Goal: Communication & Community: Share content

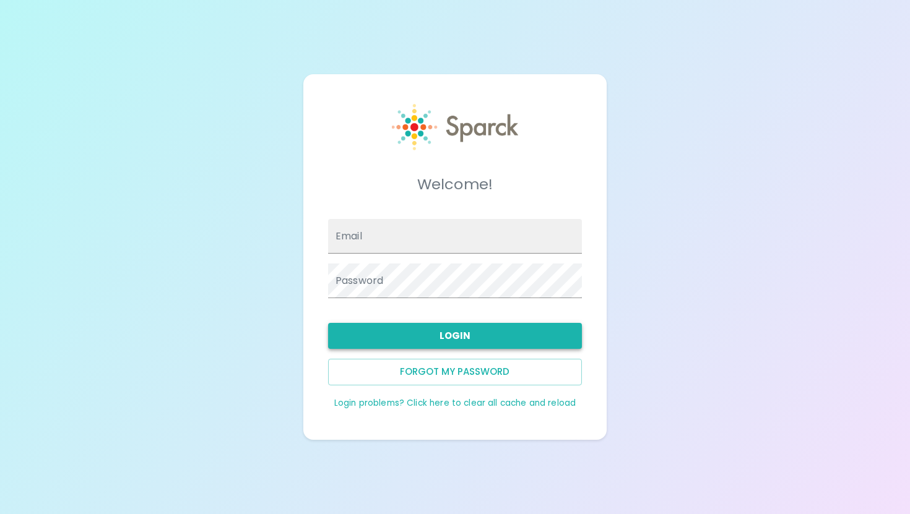
type input "[EMAIL_ADDRESS][DOMAIN_NAME]"
click at [521, 330] on button "Login" at bounding box center [455, 336] width 254 height 26
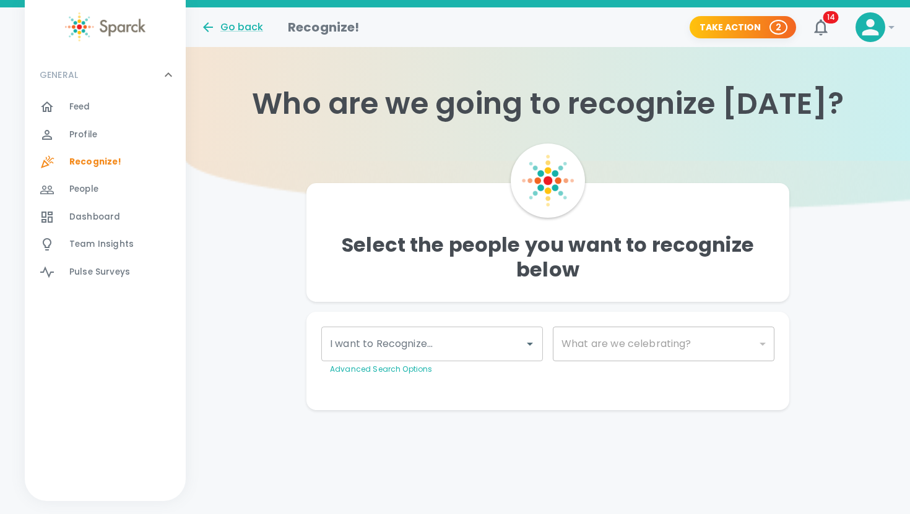
drag, startPoint x: 570, startPoint y: 363, endPoint x: 898, endPoint y: 451, distance: 339.9
click at [898, 451] on div "Go back Recognize! Take Action 2 14 ! GENERAL 0 Feed 0 Profile 0 Recognize! 0 P…" at bounding box center [455, 233] width 910 height 453
click at [535, 347] on icon "Open" at bounding box center [530, 344] width 15 height 15
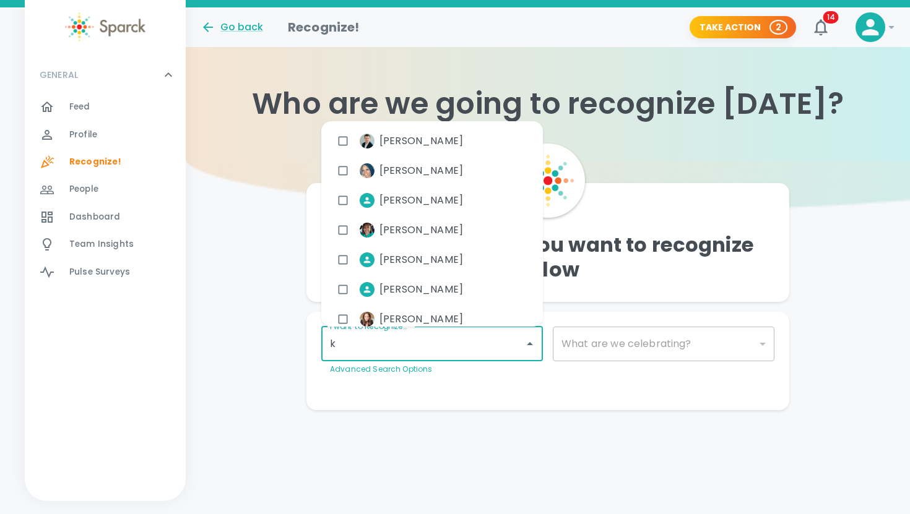
type input "ko"
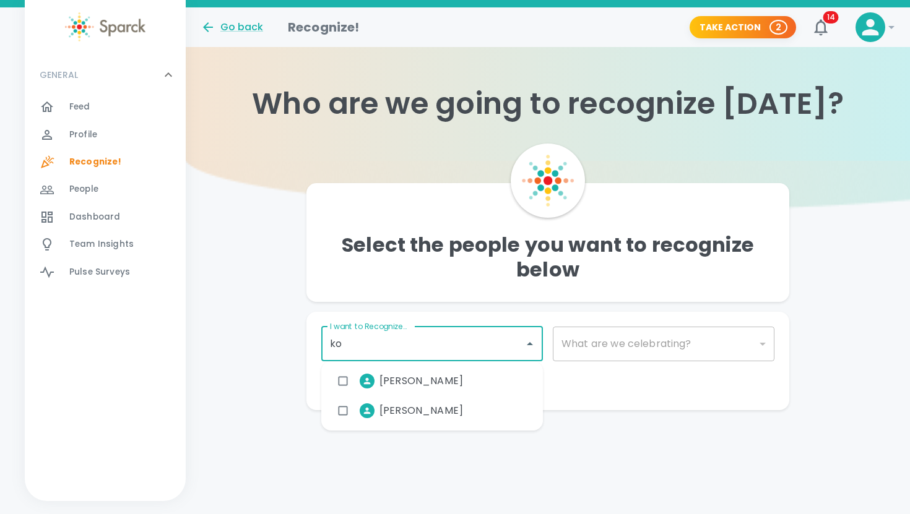
click at [342, 384] on input "checkbox" at bounding box center [343, 382] width 24 height 24
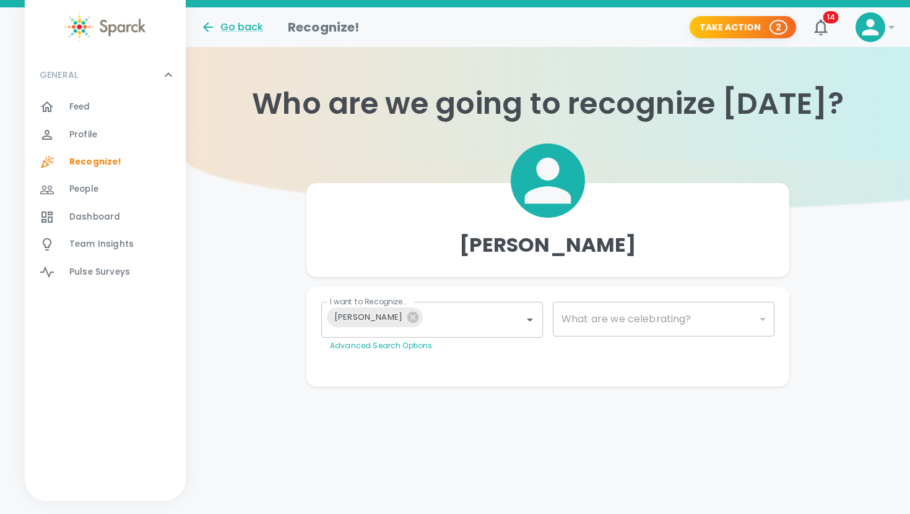
click at [601, 354] on div "Personalize Your Recognition ("Sparck") Need Some Ideas? Add GIF Add Image/Vide…" at bounding box center [542, 357] width 463 height 10
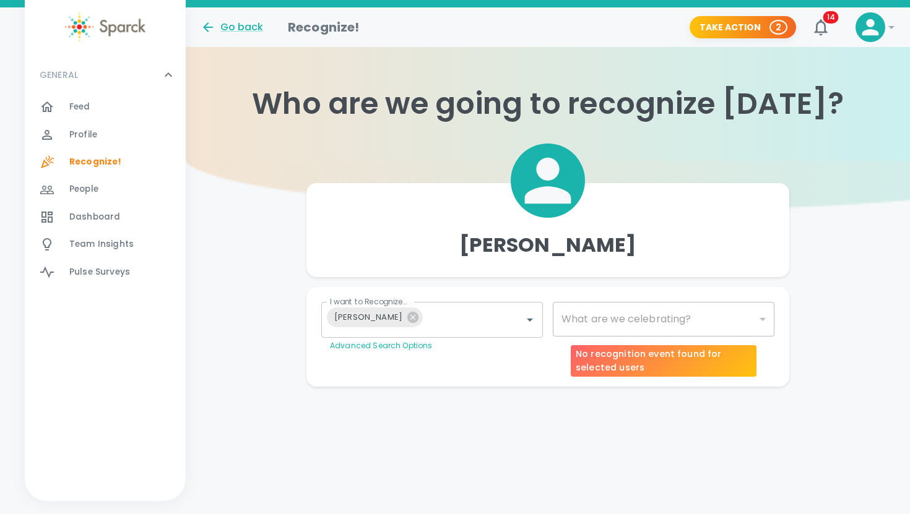
click at [674, 319] on div "​" at bounding box center [664, 319] width 222 height 35
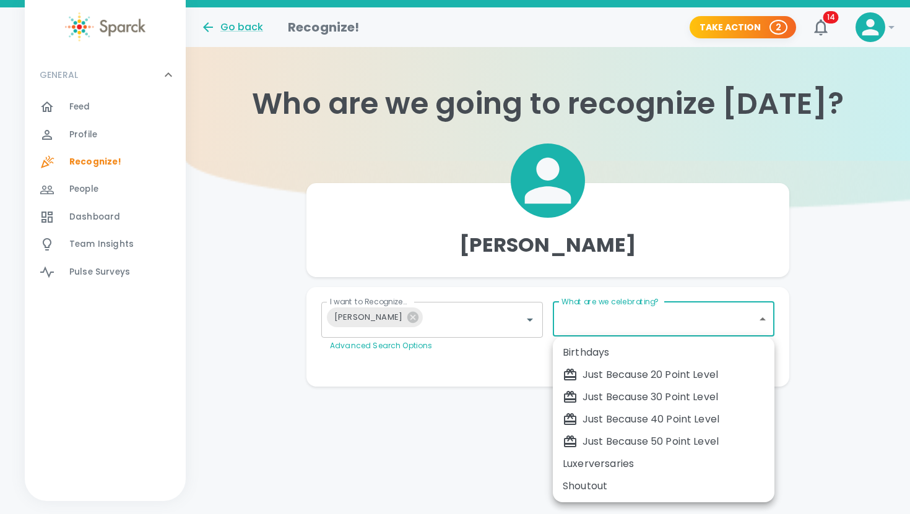
click at [770, 321] on body "Skip Navigation Go back Recognize! Take Action 2 14 ! GENERAL 0 Feed 0 Profile …" at bounding box center [455, 218] width 910 height 436
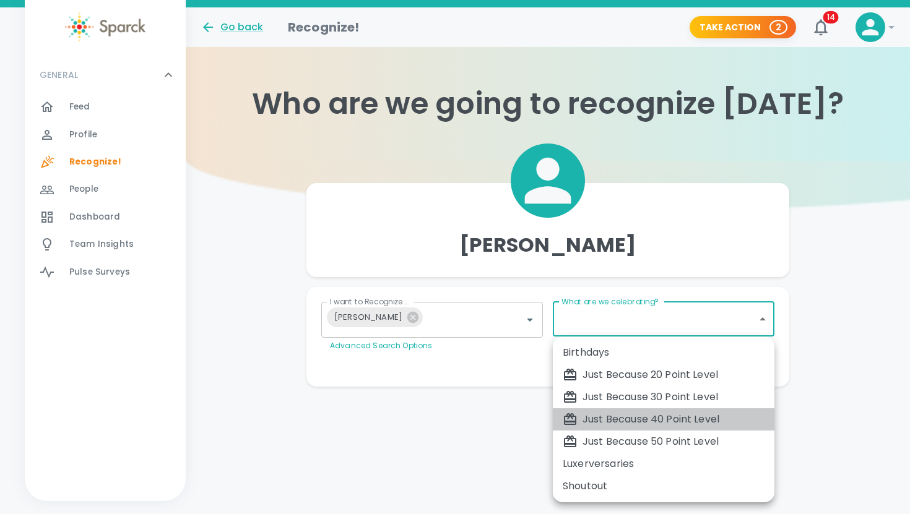
click at [676, 422] on div "Just Because 40 Point Level" at bounding box center [664, 419] width 202 height 15
type input "1703"
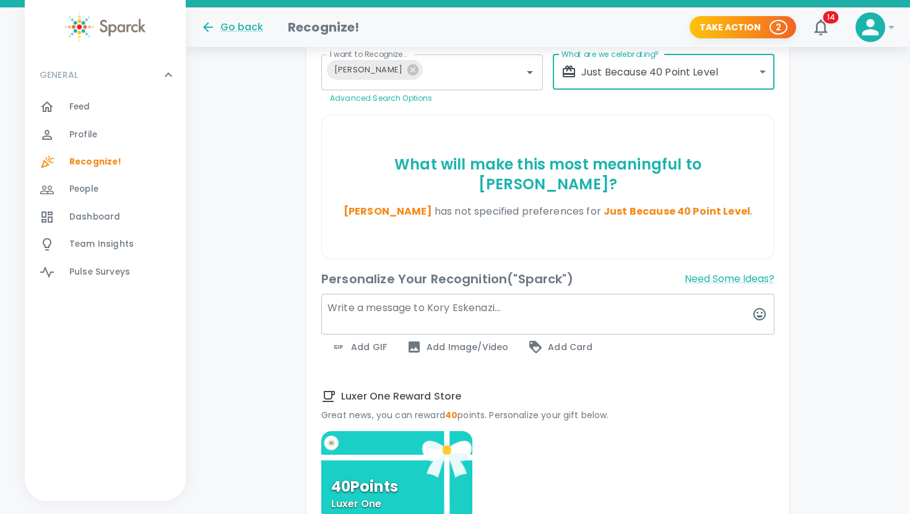
scroll to position [248, 0]
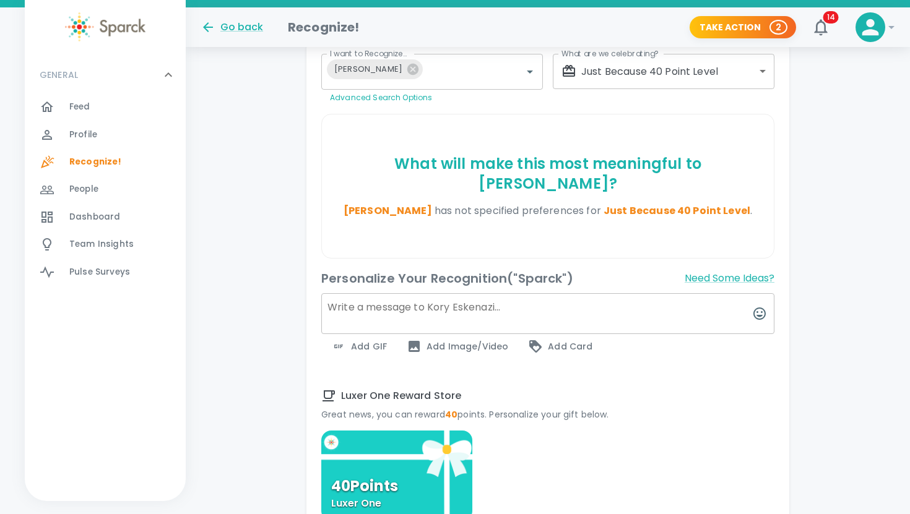
click at [514, 293] on textarea at bounding box center [547, 313] width 453 height 41
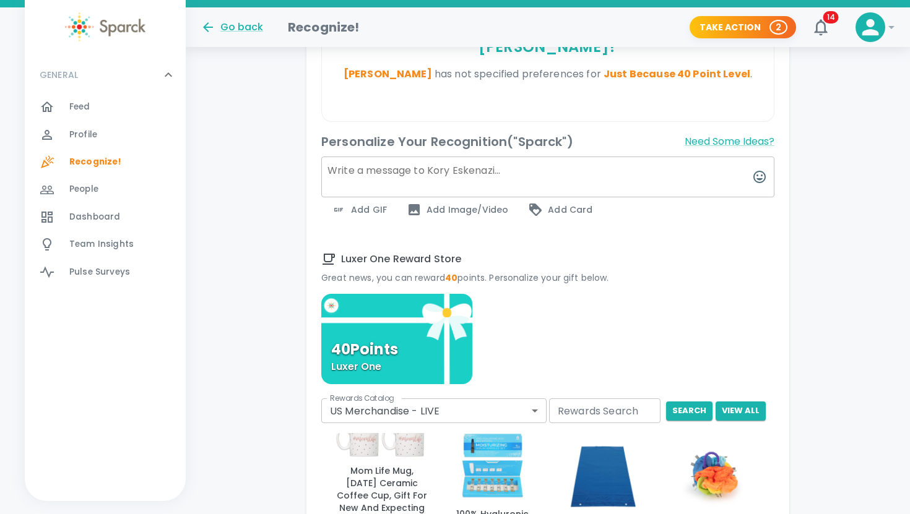
scroll to position [488, 0]
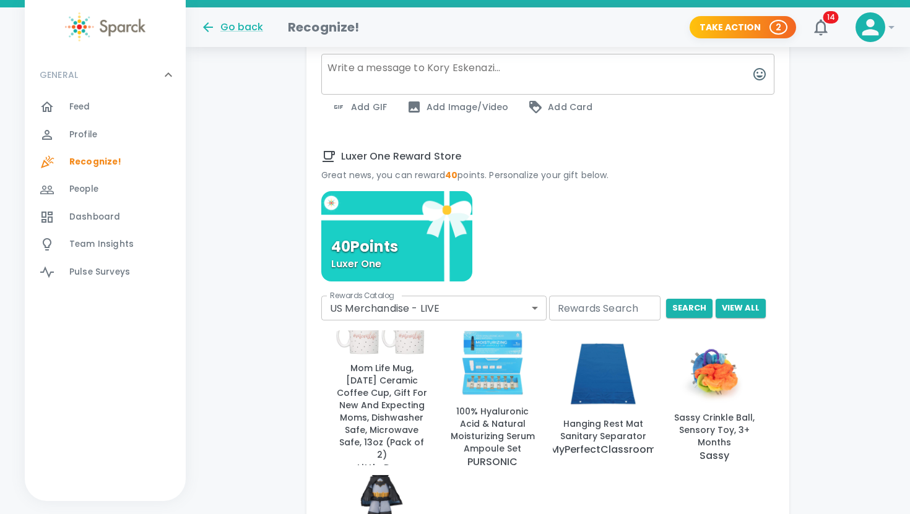
click at [435, 229] on div "40 Points Luxer One" at bounding box center [396, 236] width 151 height 90
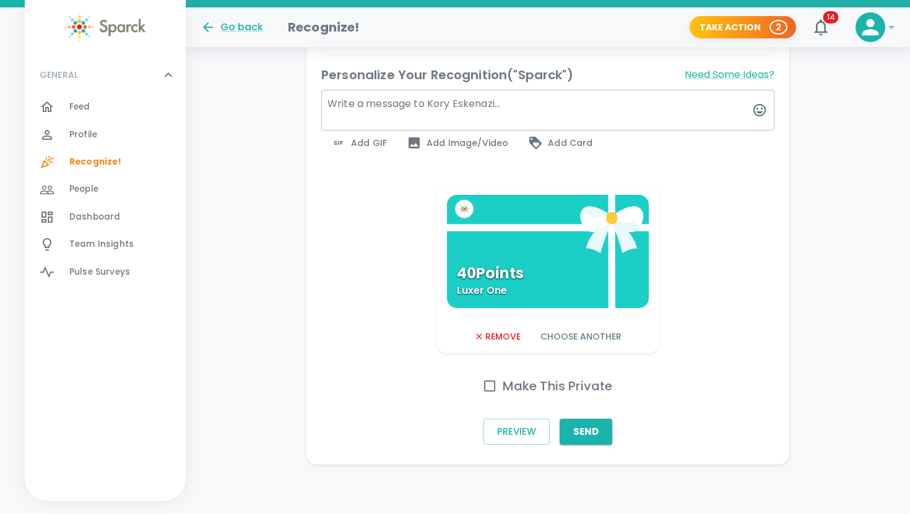
scroll to position [432, 0]
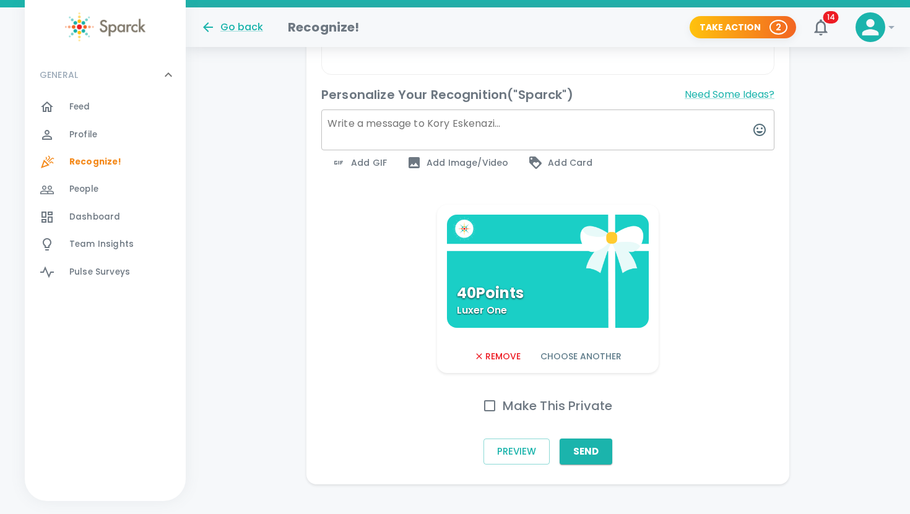
click at [619, 121] on textarea at bounding box center [547, 130] width 453 height 41
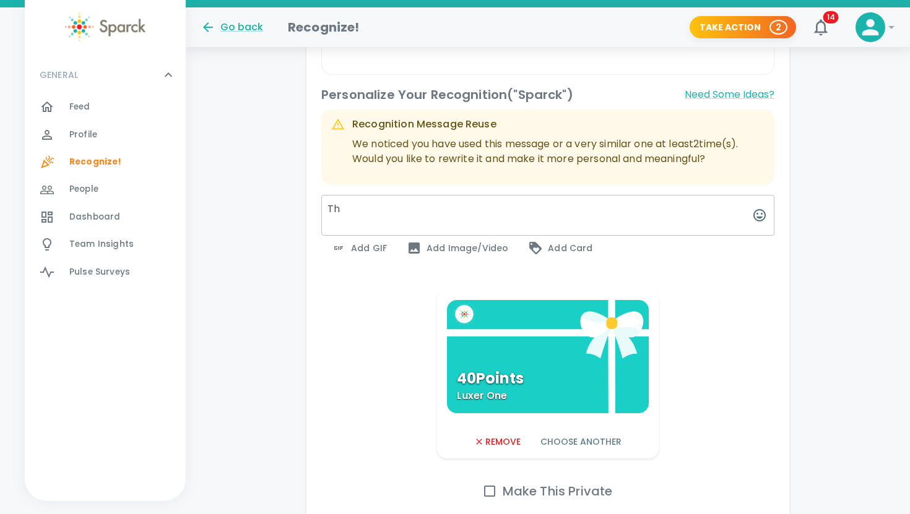
type textarea "T"
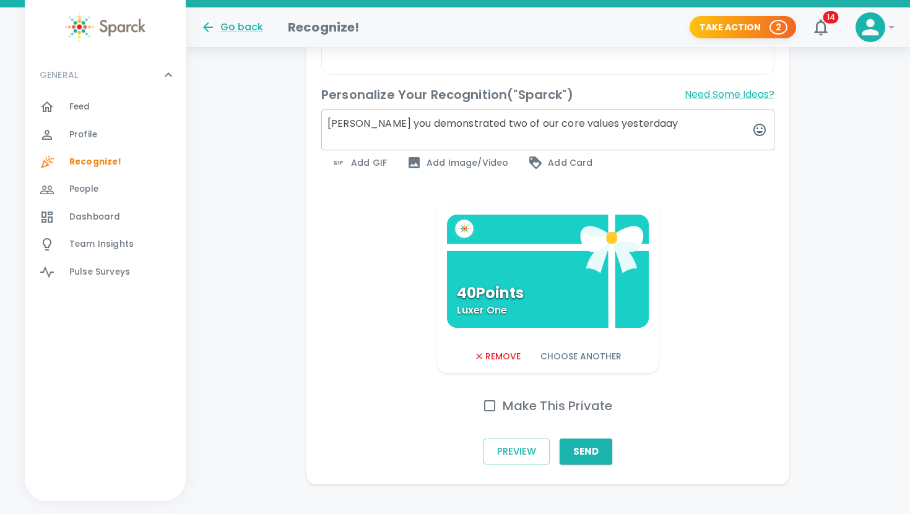
click at [604, 110] on textarea "[PERSON_NAME] you demonstrated two of our core values yesterdaay" at bounding box center [547, 130] width 453 height 41
click at [623, 110] on textarea "[PERSON_NAME] you demonstrated two of our core values [DATE]" at bounding box center [547, 130] width 453 height 41
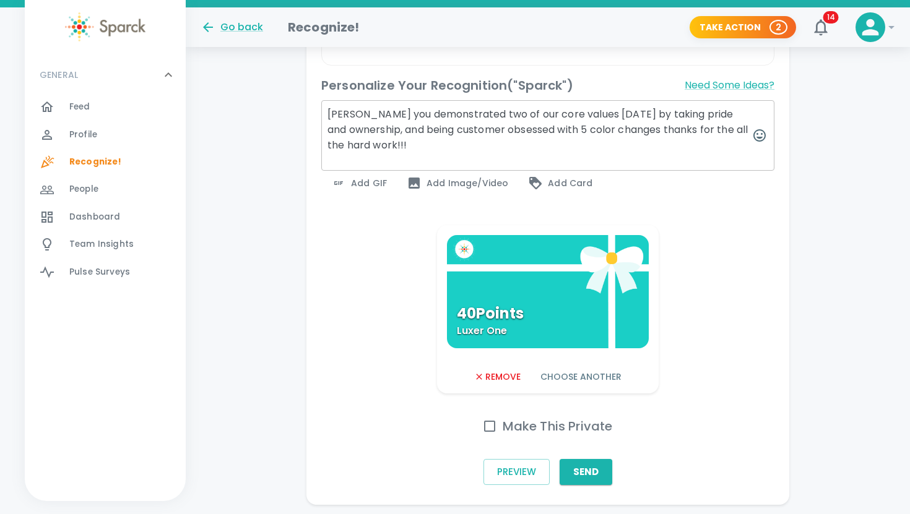
scroll to position [440, 0]
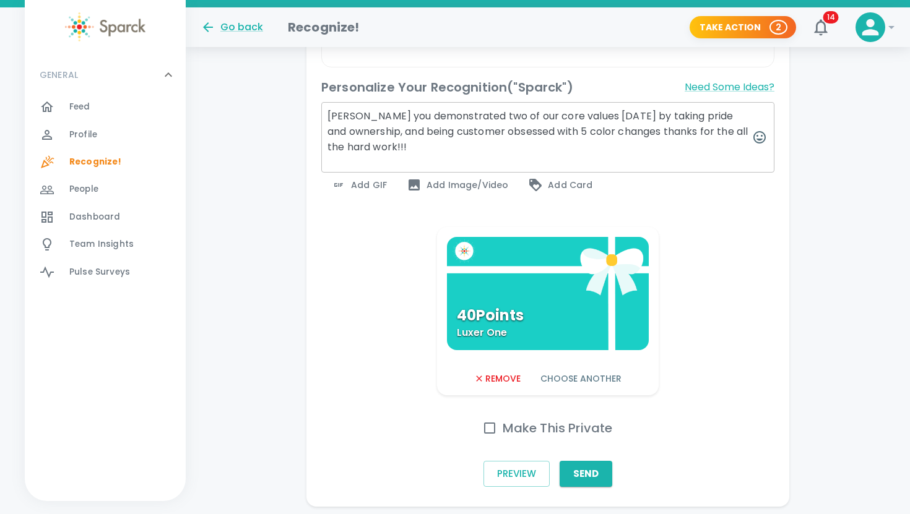
type textarea "[PERSON_NAME] you demonstrated two of our core values [DATE] by taking pride an…"
click at [555, 178] on span "Add Card" at bounding box center [560, 185] width 64 height 15
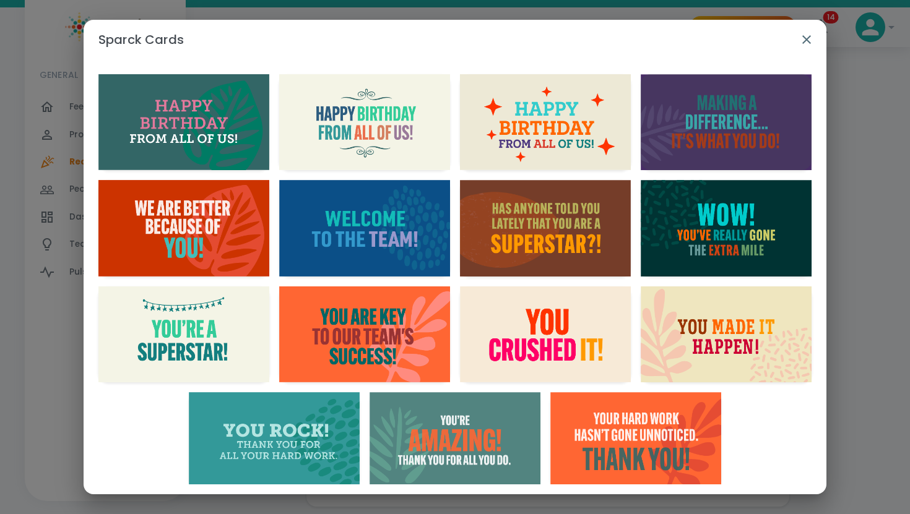
click at [747, 110] on img "button" at bounding box center [726, 122] width 171 height 96
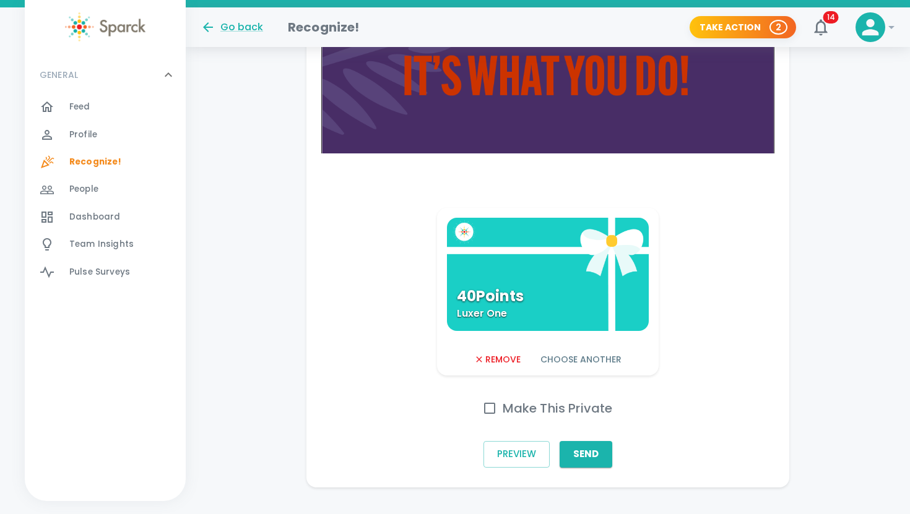
scroll to position [727, 0]
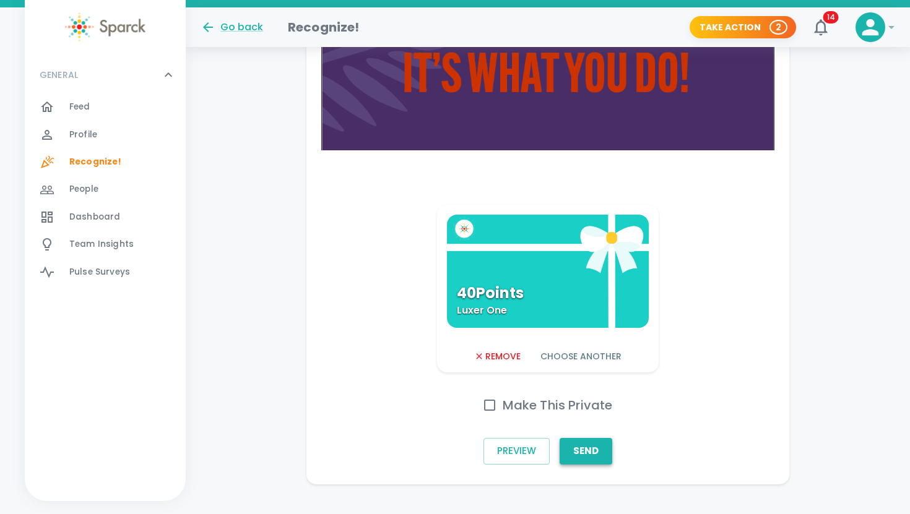
click at [592, 438] on button "Send" at bounding box center [586, 451] width 53 height 26
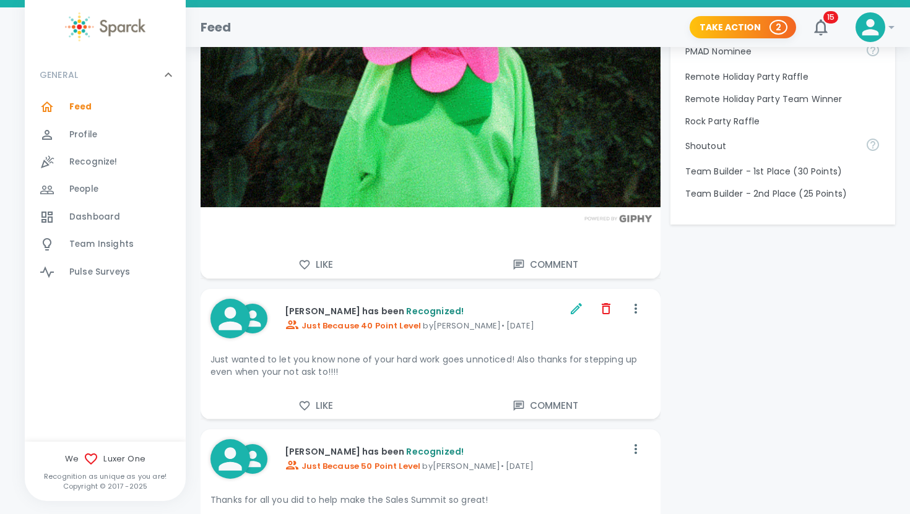
scroll to position [1031, 0]
